Goal: Transaction & Acquisition: Book appointment/travel/reservation

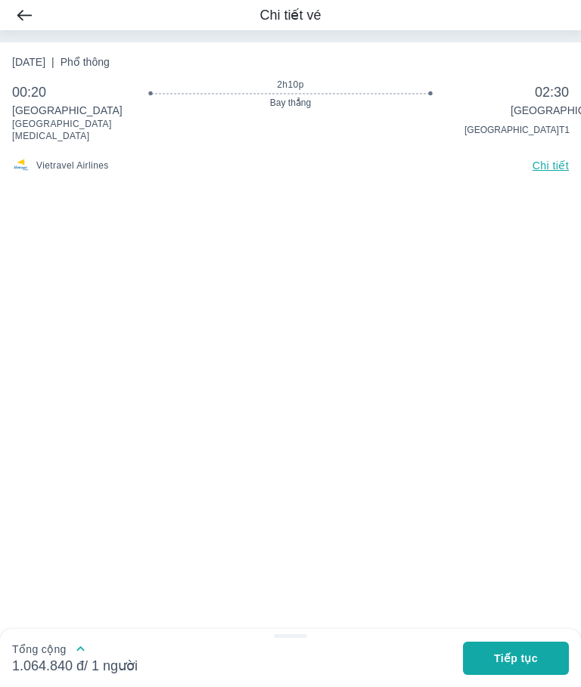
click at [547, 165] on span "Chi tiết" at bounding box center [550, 166] width 36 height 12
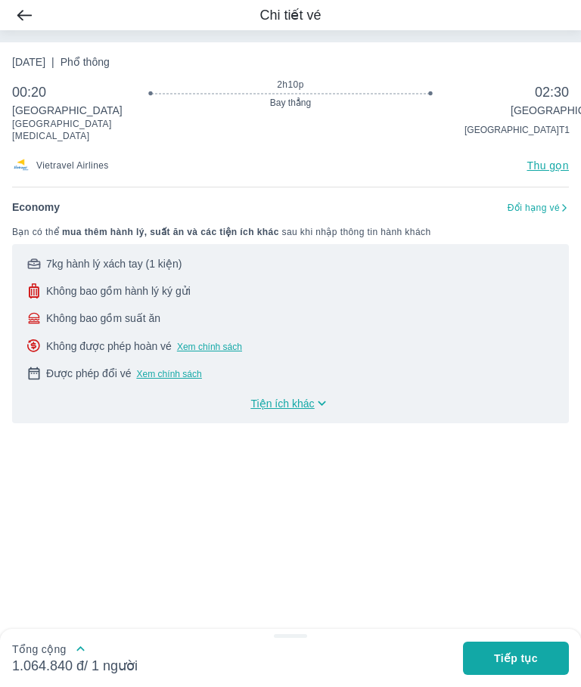
click at [319, 399] on icon at bounding box center [322, 404] width 16 height 16
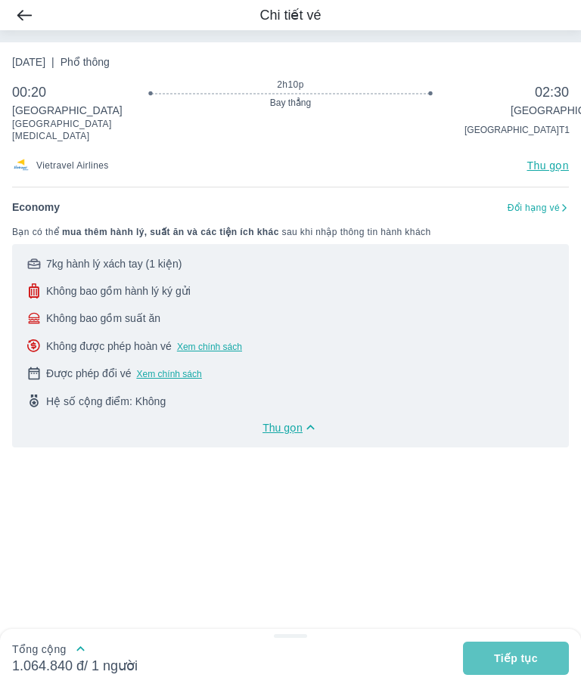
click at [538, 655] on span "Tiếp tục" at bounding box center [516, 658] width 44 height 15
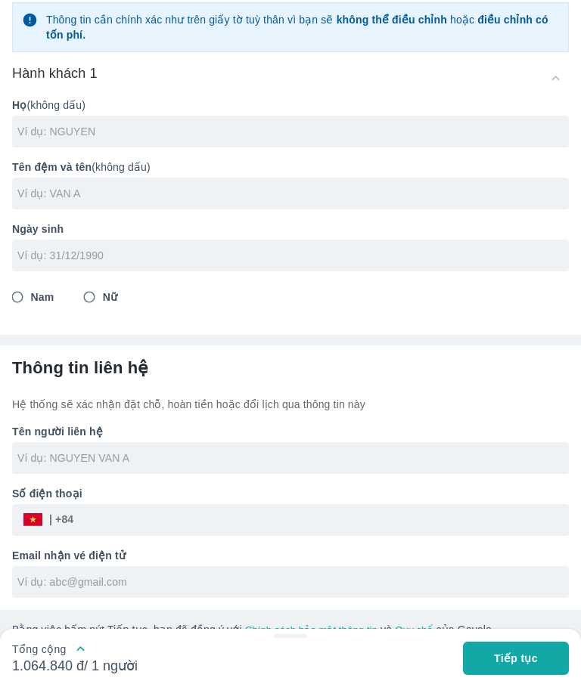
scroll to position [85, 0]
click at [532, 654] on span "Tiếp tục" at bounding box center [516, 658] width 44 height 15
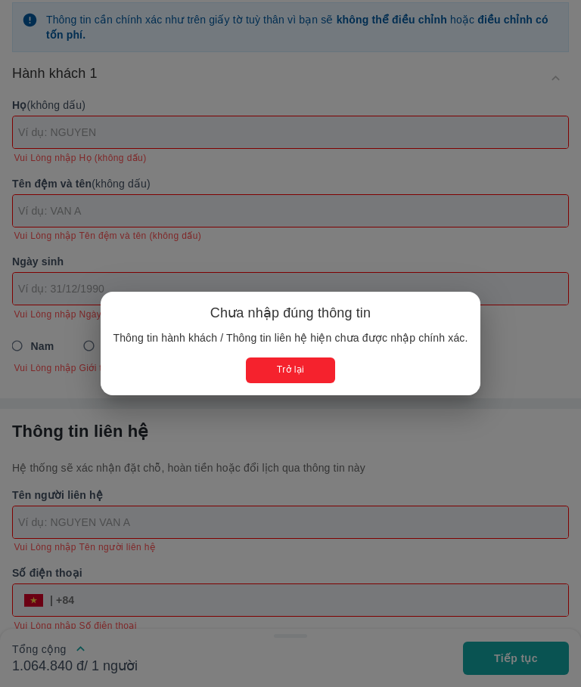
click at [318, 369] on button "Trở lại" at bounding box center [290, 370] width 88 height 25
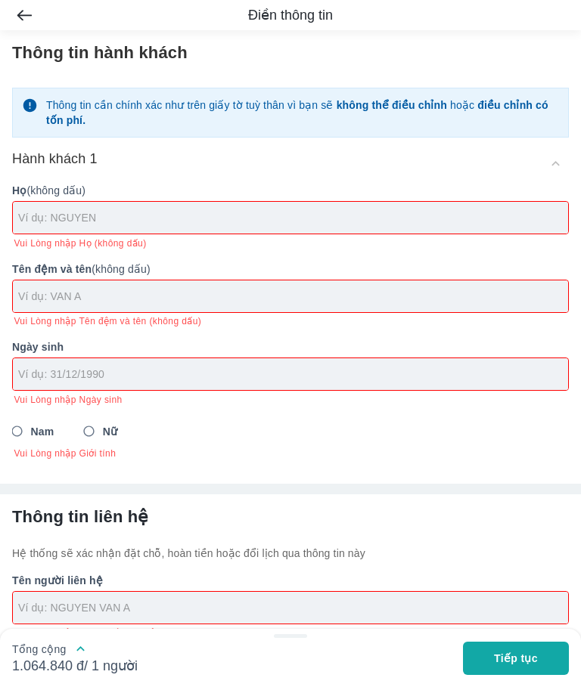
scroll to position [0, 0]
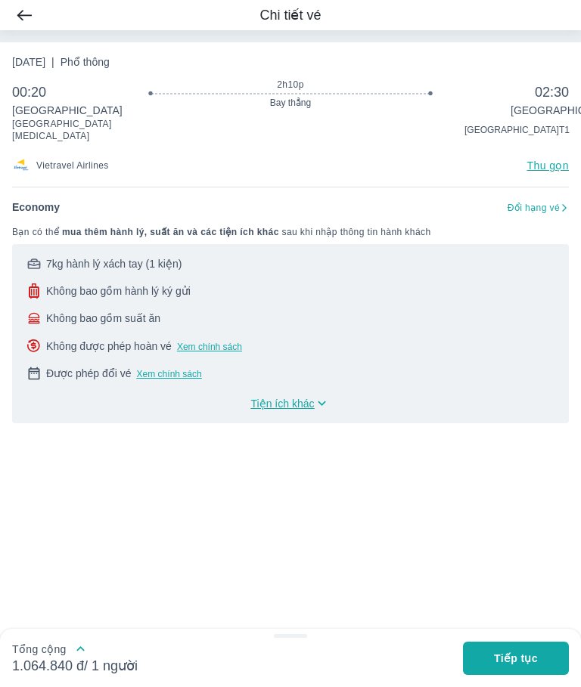
click at [557, 200] on div "Economy Đổi hạng vé" at bounding box center [290, 213] width 557 height 26
click at [538, 202] on span "Đổi hạng vé" at bounding box center [533, 208] width 52 height 12
click at [210, 342] on span "Xem chính sách" at bounding box center [209, 347] width 65 height 11
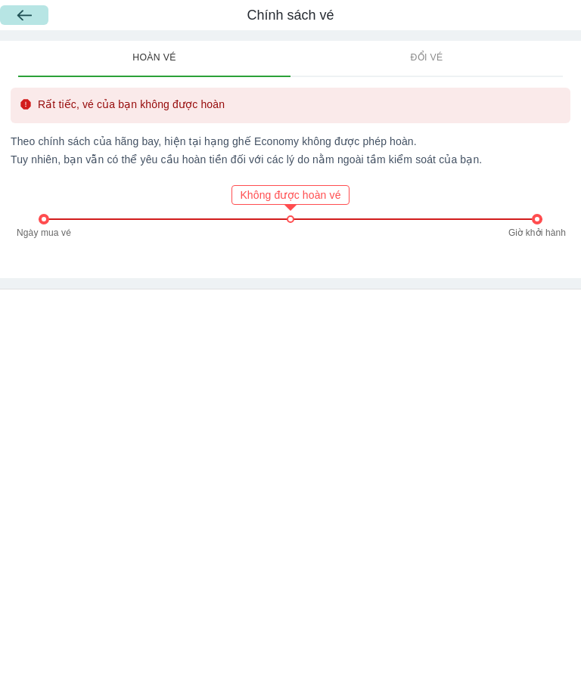
click at [22, 11] on img "button" at bounding box center [24, 15] width 14 height 11
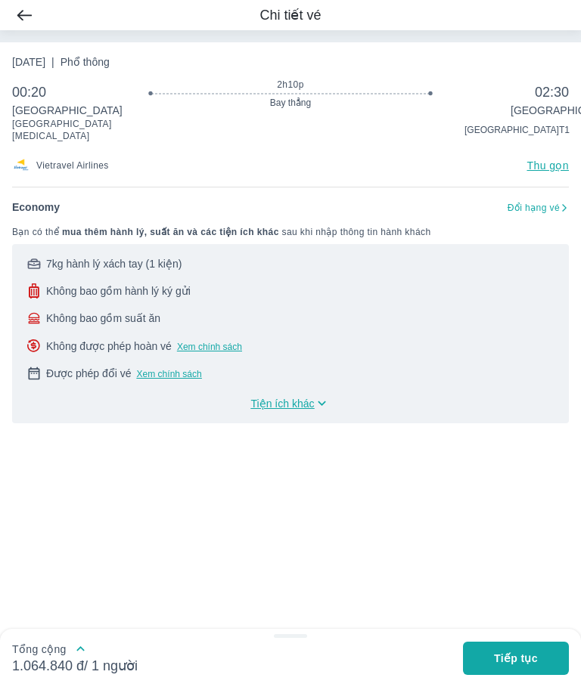
click at [23, 10] on img "button" at bounding box center [24, 15] width 14 height 11
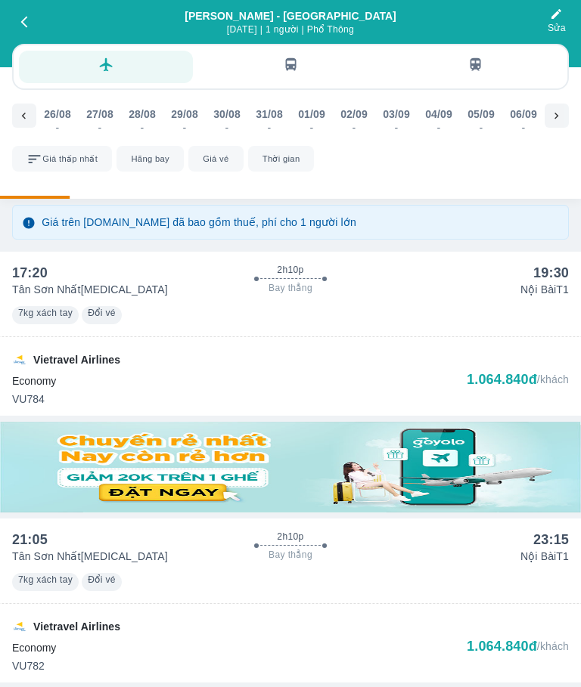
scroll to position [0, 466]
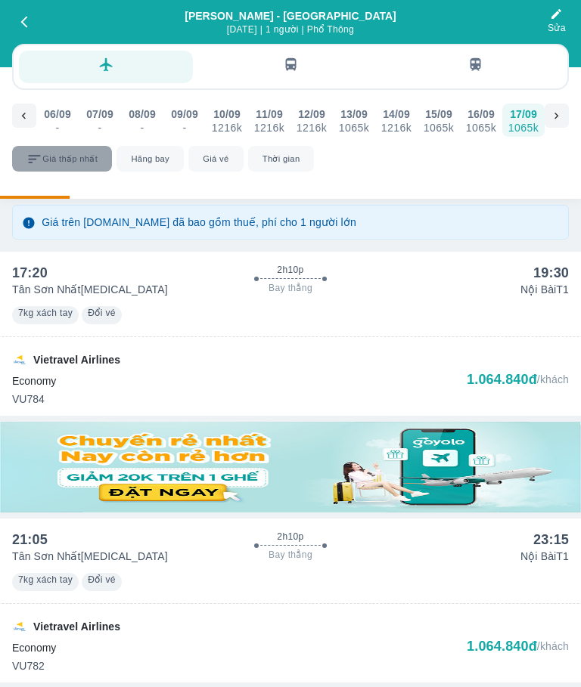
click at [38, 155] on icon "scrollable sort and filters" at bounding box center [34, 159] width 16 height 16
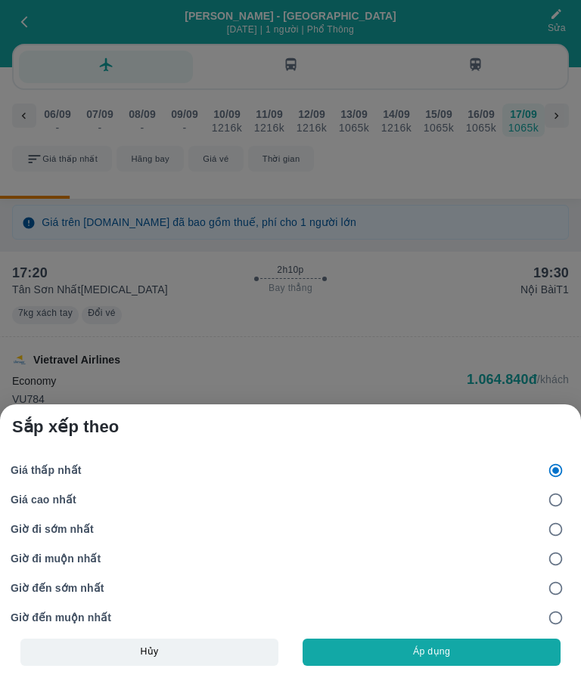
click at [152, 154] on div at bounding box center [290, 343] width 581 height 687
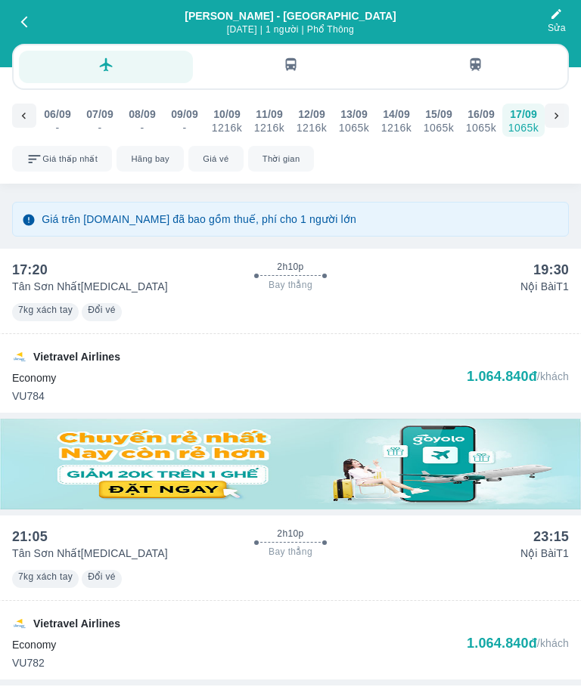
scroll to position [0, 0]
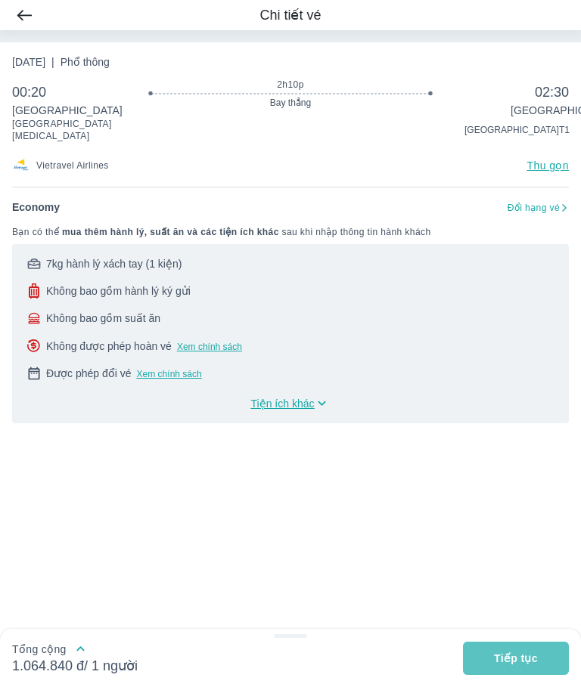
click at [520, 656] on span "Tiếp tục" at bounding box center [516, 658] width 44 height 15
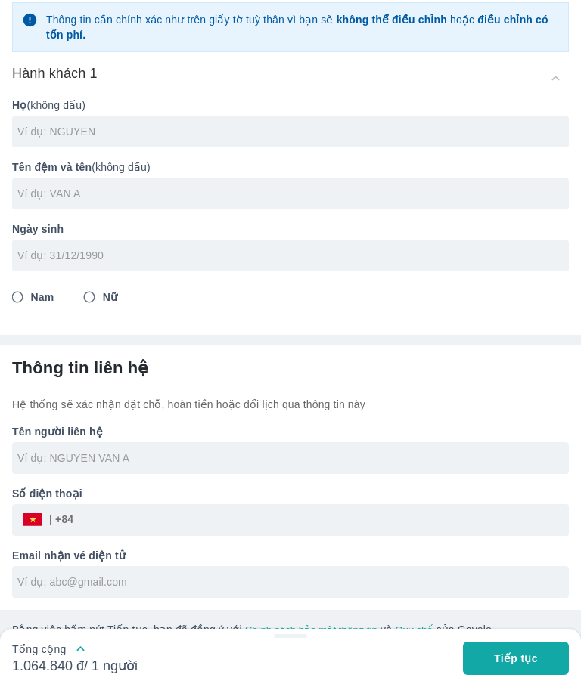
scroll to position [85, 0]
click at [73, 648] on icon "button" at bounding box center [81, 649] width 16 height 16
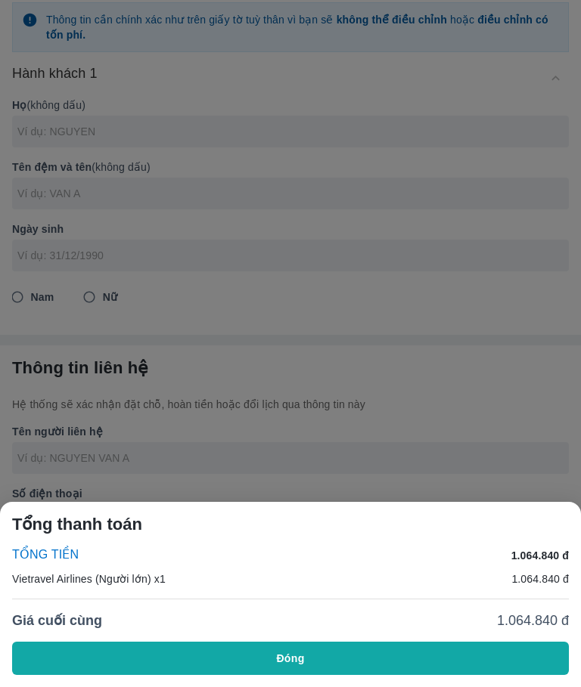
click at [169, 448] on div at bounding box center [290, 343] width 581 height 687
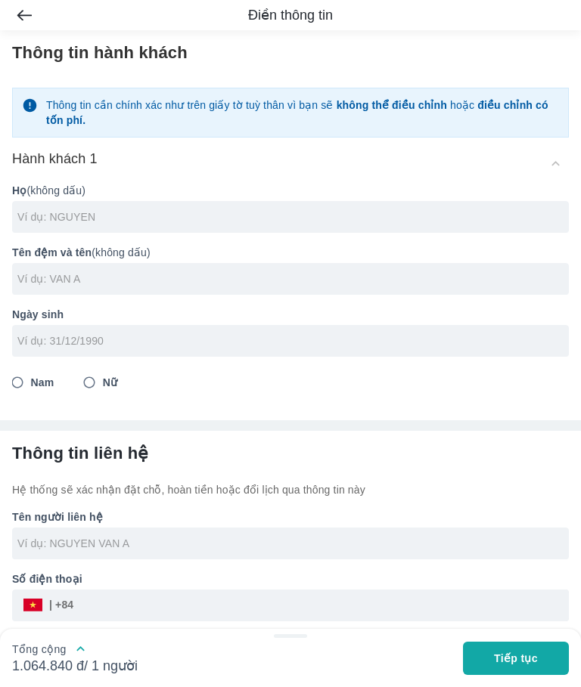
scroll to position [0, 0]
